Goal: Complete application form

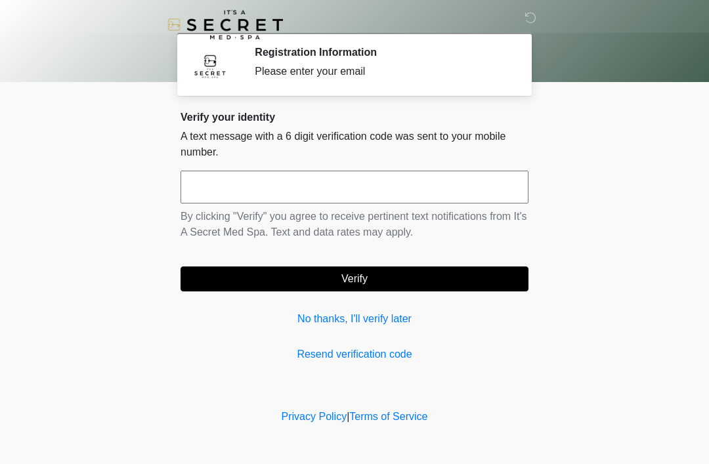
click at [402, 316] on link "No thanks, I'll verify later" at bounding box center [354, 319] width 348 height 16
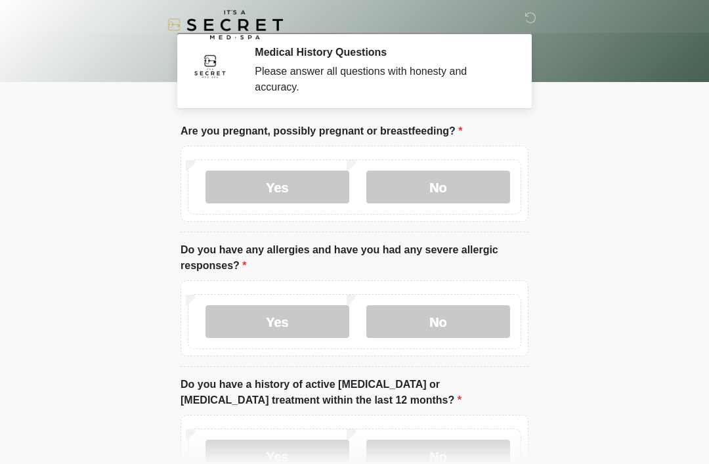
click at [436, 201] on label "No" at bounding box center [438, 187] width 144 height 33
click at [445, 316] on label "No" at bounding box center [438, 321] width 144 height 33
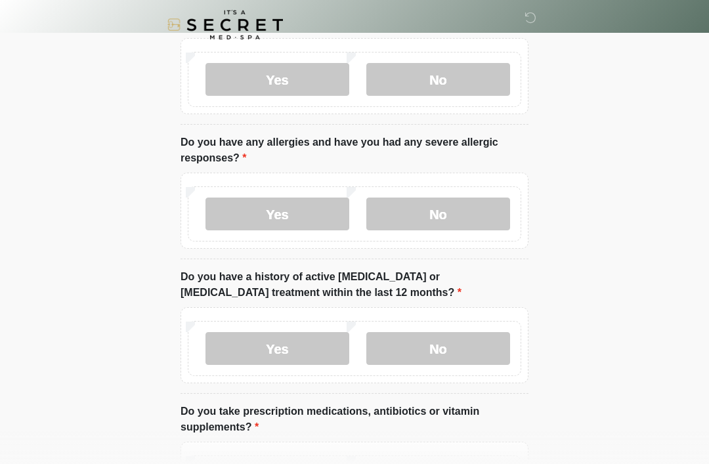
scroll to position [106, 0]
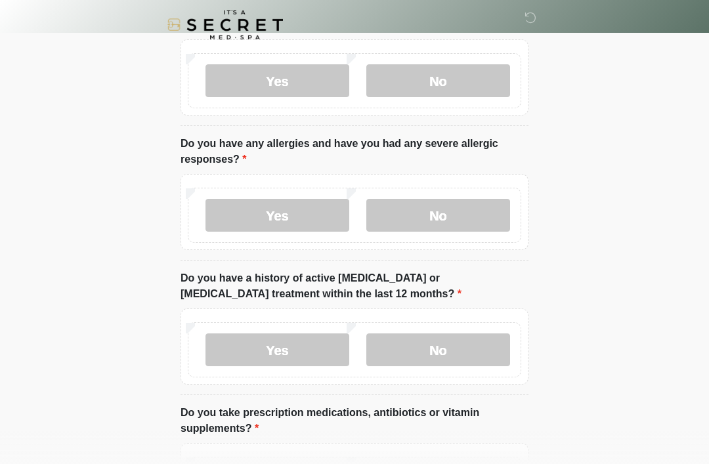
click at [469, 350] on label "No" at bounding box center [438, 349] width 144 height 33
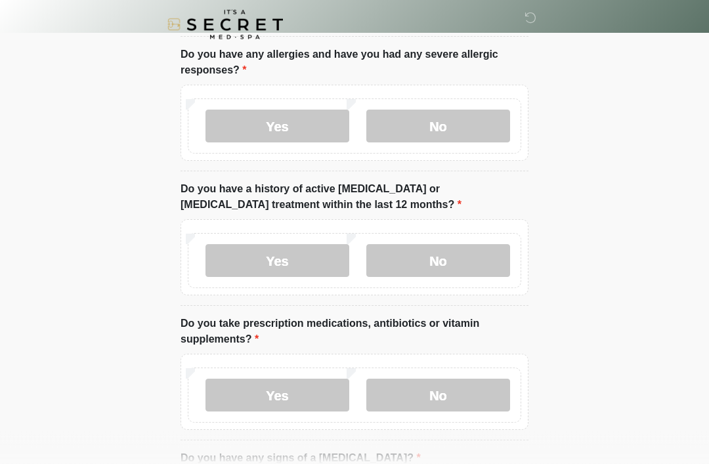
scroll to position [196, 0]
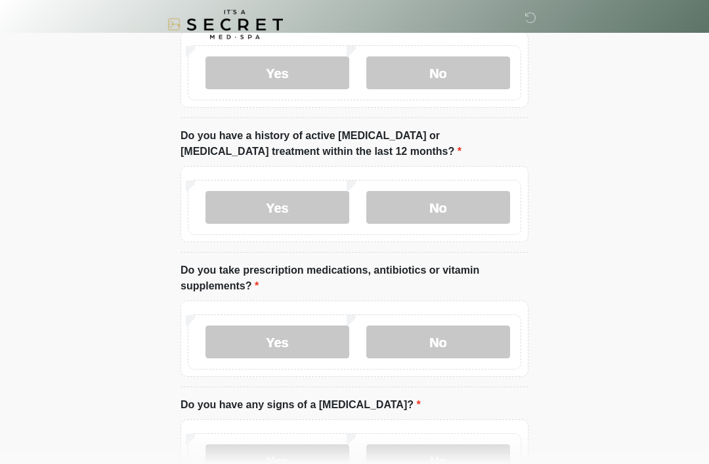
click at [468, 346] on label "No" at bounding box center [438, 342] width 144 height 33
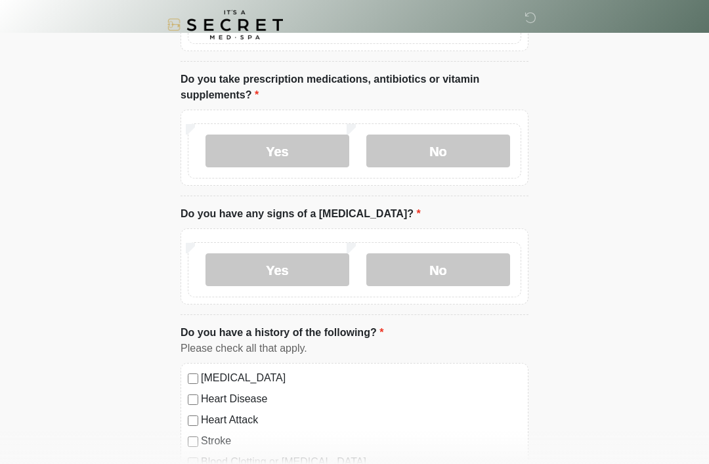
scroll to position [439, 0]
click at [465, 258] on label "No" at bounding box center [438, 270] width 144 height 33
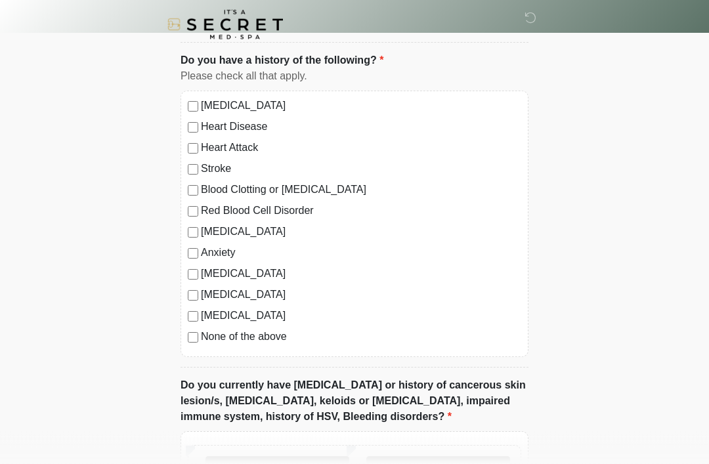
scroll to position [712, 0]
click at [203, 252] on label "Anxiety" at bounding box center [361, 253] width 320 height 16
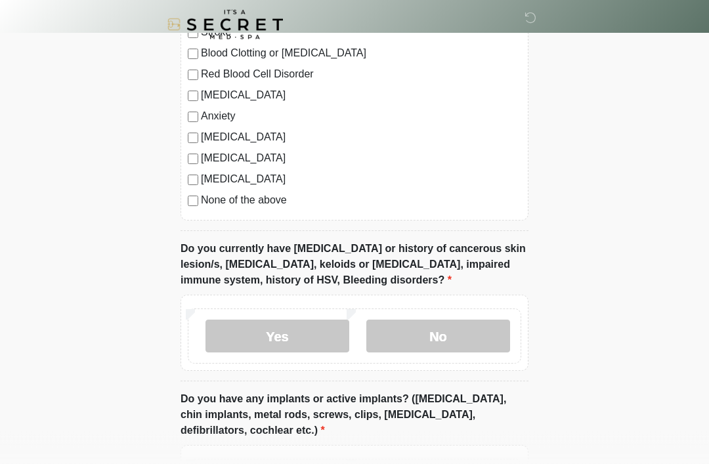
click at [474, 336] on label "No" at bounding box center [438, 336] width 144 height 33
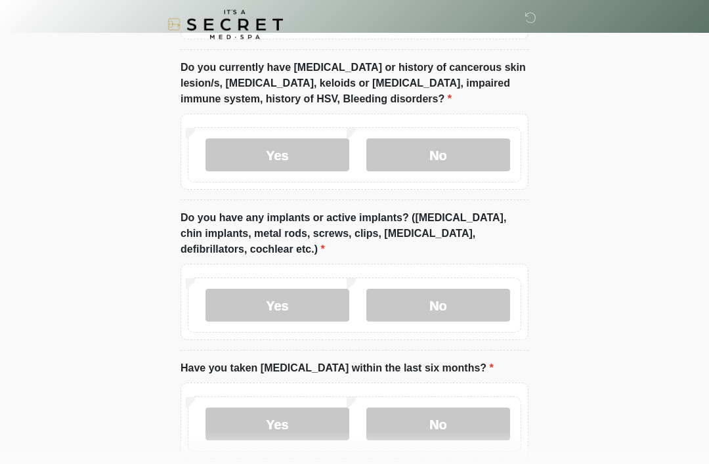
scroll to position [1029, 0]
click at [469, 303] on label "No" at bounding box center [438, 305] width 144 height 33
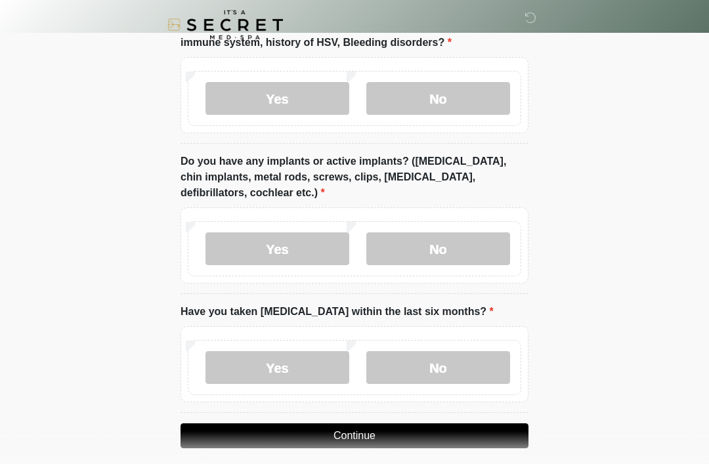
scroll to position [1096, 0]
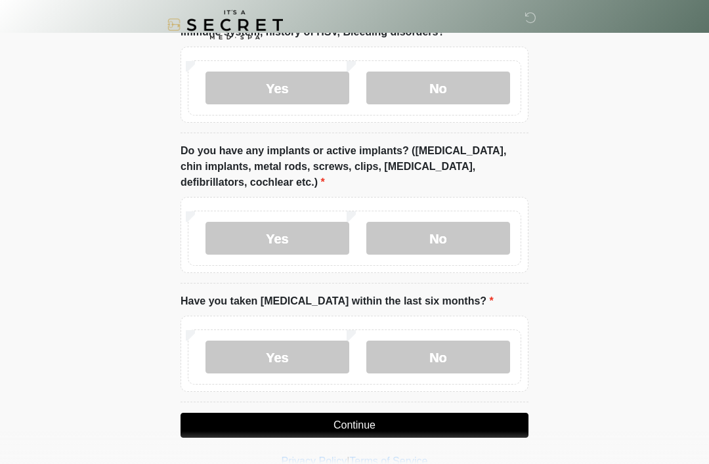
click at [453, 358] on label "No" at bounding box center [438, 357] width 144 height 33
click at [413, 425] on button "Continue" at bounding box center [354, 425] width 348 height 25
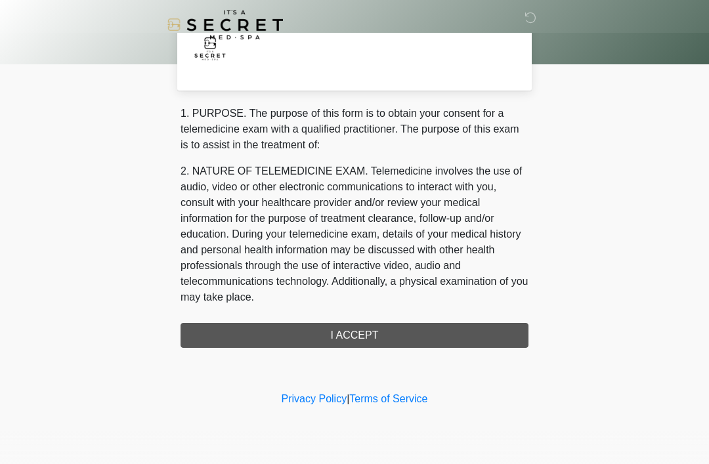
scroll to position [0, 0]
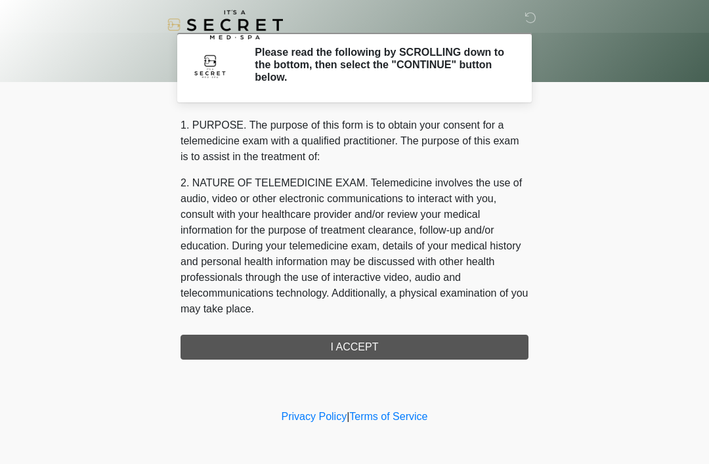
click at [416, 346] on div "1. PURPOSE. The purpose of this form is to obtain your consent for a telemedici…" at bounding box center [354, 238] width 348 height 242
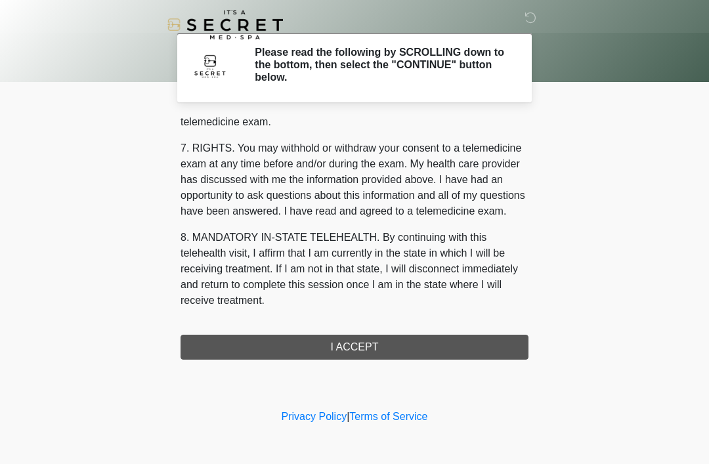
scroll to position [560, 0]
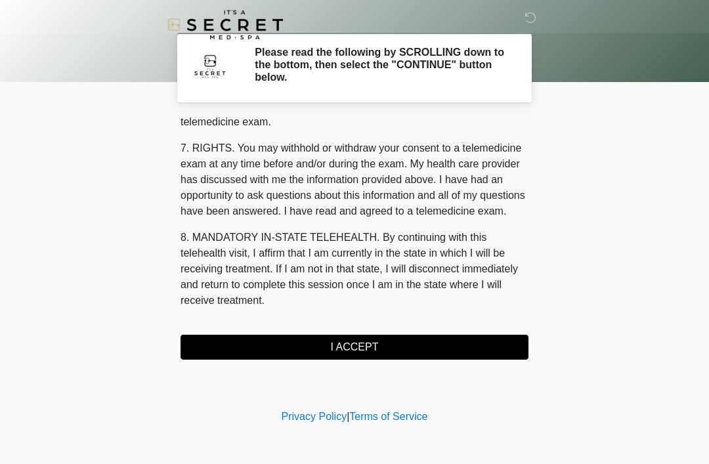
click at [291, 356] on button "I ACCEPT" at bounding box center [354, 347] width 348 height 25
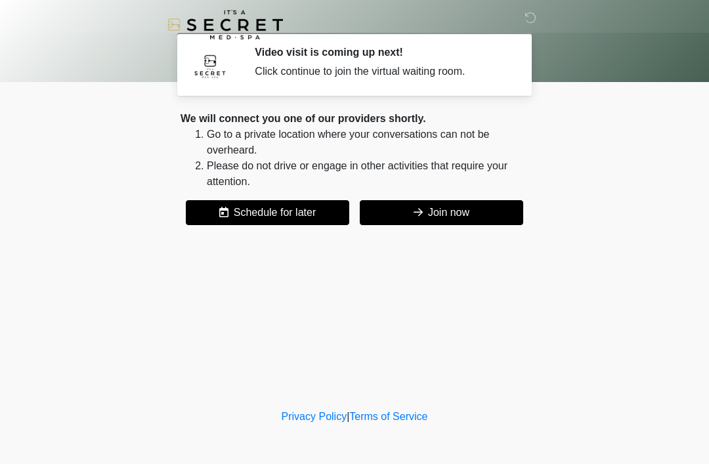
click at [397, 215] on button "Join now" at bounding box center [441, 212] width 163 height 25
